Goal: Entertainment & Leisure: Consume media (video, audio)

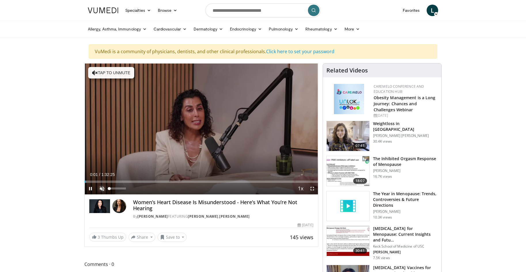
click at [102, 187] on span "Video Player" at bounding box center [102, 189] width 12 height 12
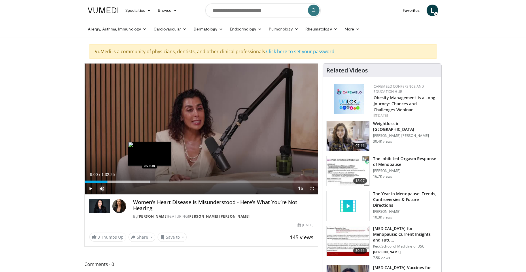
drag, startPoint x: 107, startPoint y: 181, endPoint x: 149, endPoint y: 179, distance: 42.0
click at [149, 179] on div "Loaded : 27.80% 0:25:12 0:25:40" at bounding box center [201, 180] width 233 height 5
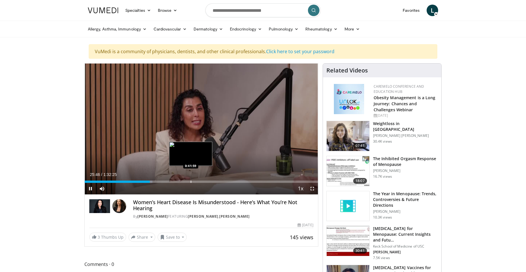
drag, startPoint x: 147, startPoint y: 182, endPoint x: 191, endPoint y: 179, distance: 44.1
click at [191, 179] on video-js "**********" at bounding box center [201, 129] width 233 height 131
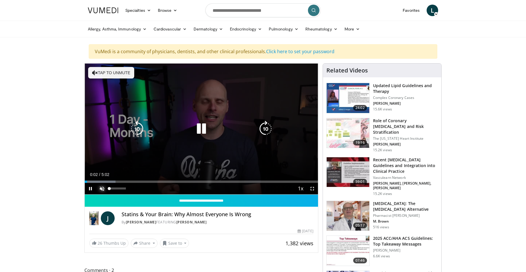
click at [100, 187] on span "Video Player" at bounding box center [102, 189] width 12 height 12
